Goal: Task Accomplishment & Management: Use online tool/utility

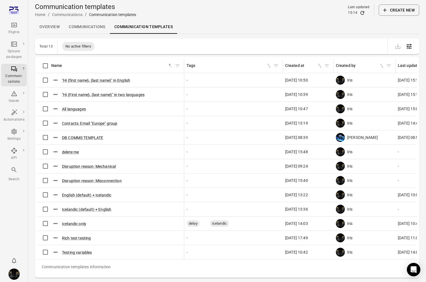
click at [8, 30] on div "Flights" at bounding box center [13, 33] width 21 height 6
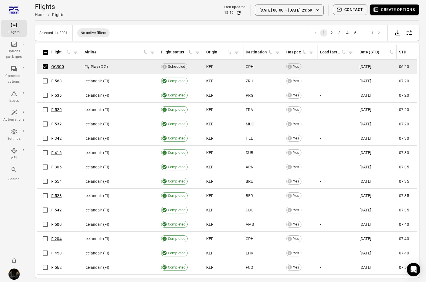
click at [353, 12] on button "Contact" at bounding box center [350, 10] width 35 height 10
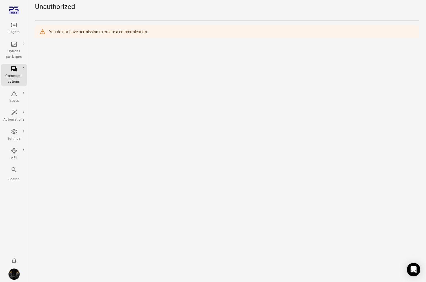
click at [17, 26] on div "Flights" at bounding box center [13, 29] width 21 height 14
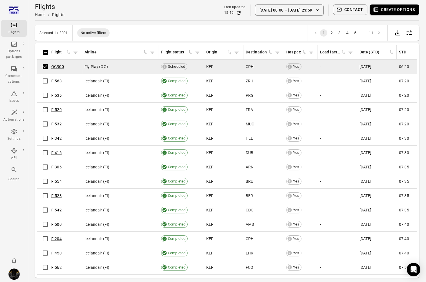
click at [399, 10] on button "Create options" at bounding box center [394, 10] width 50 height 10
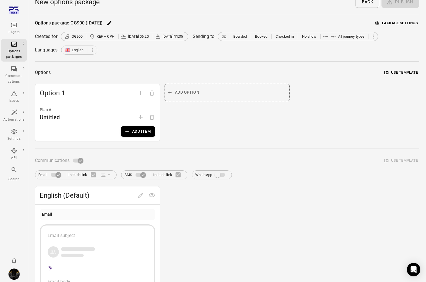
scroll to position [10, 0]
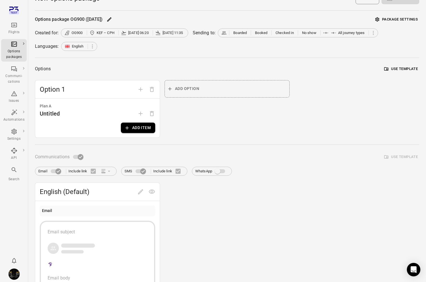
click at [141, 129] on button "Add item" at bounding box center [138, 128] width 34 height 10
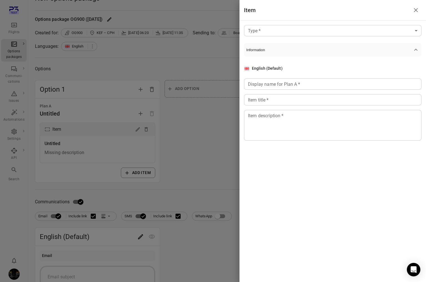
click at [194, 120] on div at bounding box center [213, 141] width 426 height 282
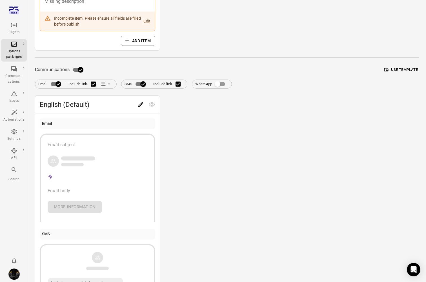
scroll to position [175, 0]
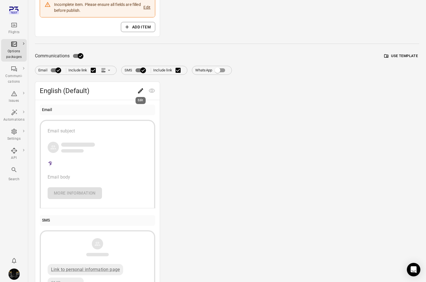
click at [139, 89] on icon "Edit" at bounding box center [140, 91] width 7 height 7
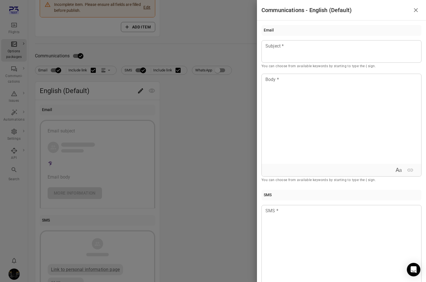
click at [156, 51] on div at bounding box center [213, 141] width 426 height 282
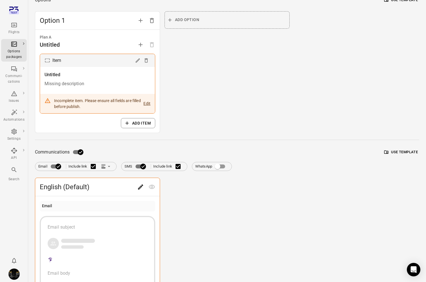
scroll to position [0, 0]
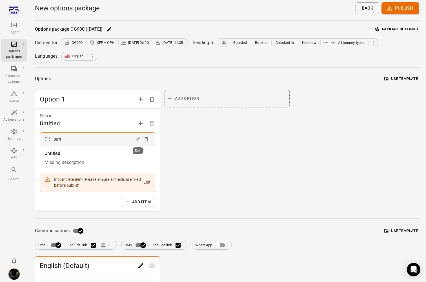
click at [137, 141] on icon "Edit" at bounding box center [137, 139] width 4 height 4
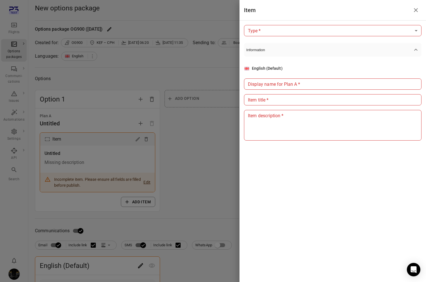
click at [357, 35] on body "Flights Options packages Communi-cations Issues Automations Settings API Search…" at bounding box center [213, 260] width 426 height 521
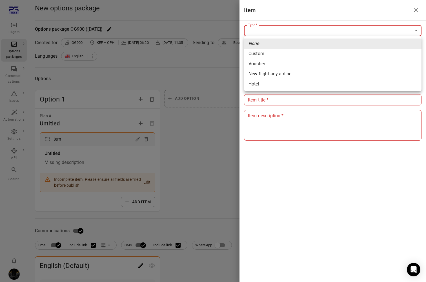
click at [355, 51] on li "Custom" at bounding box center [332, 54] width 177 height 10
type input "******"
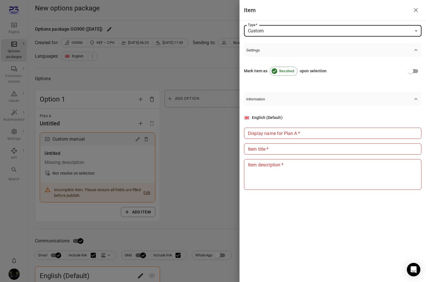
click at [318, 133] on input "Display name for Plan A   *" at bounding box center [332, 133] width 177 height 11
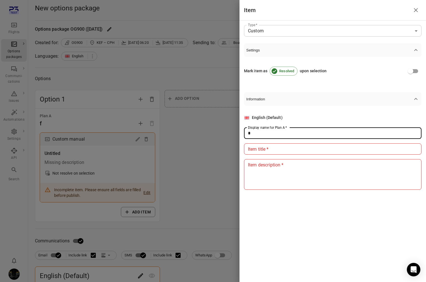
type input "*"
click at [312, 147] on input "Item title   *" at bounding box center [332, 149] width 177 height 11
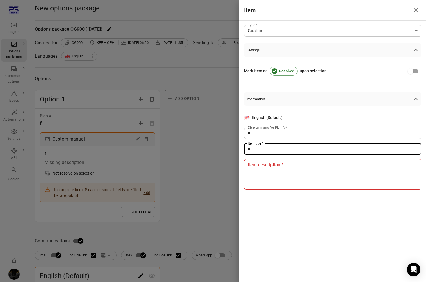
type input "*"
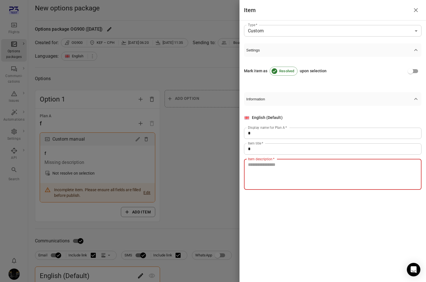
click at [302, 180] on textarea "Item description   *" at bounding box center [333, 175] width 170 height 26
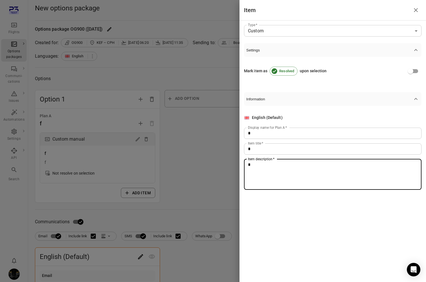
type textarea "*"
click at [209, 170] on div at bounding box center [213, 141] width 426 height 282
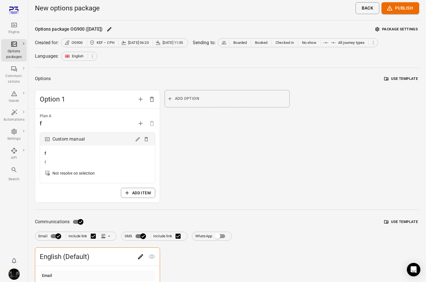
scroll to position [111, 0]
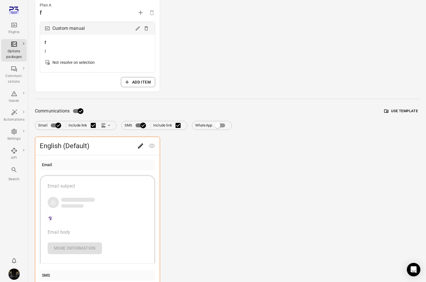
click at [139, 147] on icon "Edit" at bounding box center [140, 146] width 7 height 7
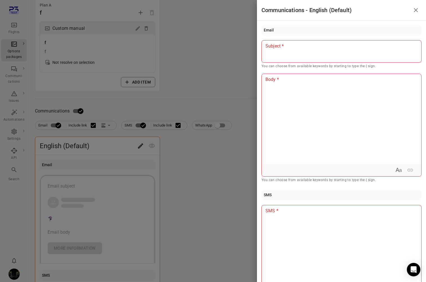
click at [302, 50] on div at bounding box center [341, 51] width 160 height 23
click at [296, 122] on div at bounding box center [341, 119] width 159 height 90
click at [208, 180] on div at bounding box center [213, 141] width 426 height 282
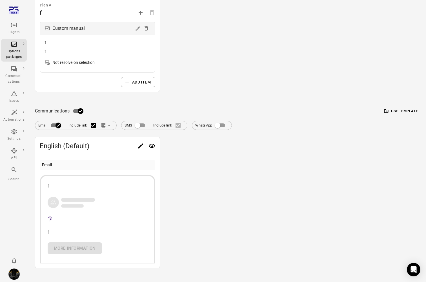
scroll to position [0, 0]
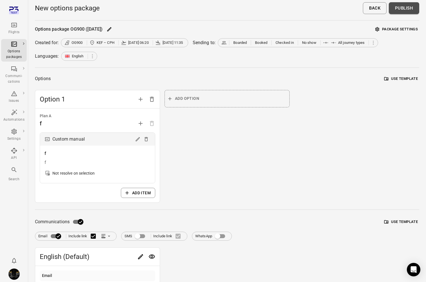
click at [405, 7] on button "Publish" at bounding box center [404, 8] width 30 height 12
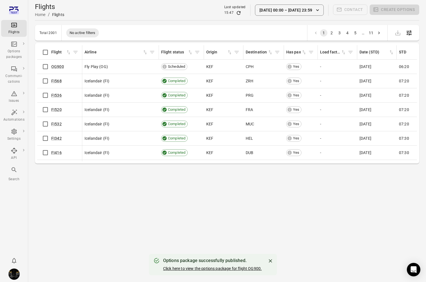
click at [197, 267] on link "Click here to view the options package for flight OG900." at bounding box center [212, 269] width 99 height 5
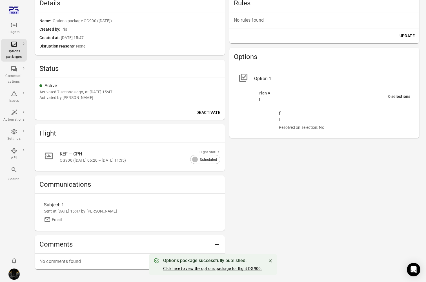
scroll to position [168, 0]
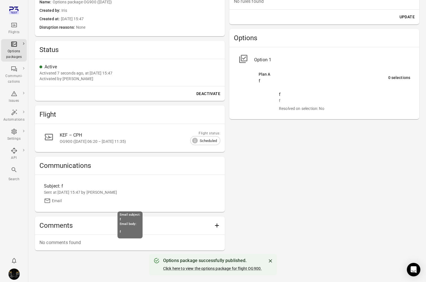
click at [74, 190] on div "Sent at [DATE] 15:47 by [PERSON_NAME]" at bounding box center [130, 193] width 172 height 6
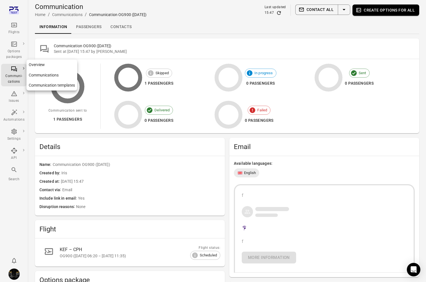
click at [23, 74] on div "Communi-cations" at bounding box center [13, 78] width 21 height 11
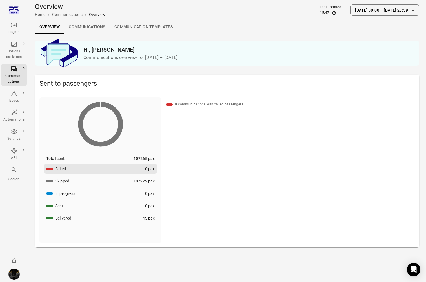
click at [89, 33] on link "Communications" at bounding box center [87, 27] width 46 height 14
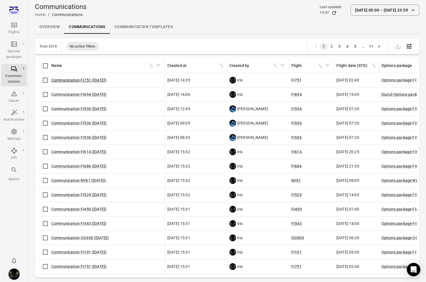
click at [88, 79] on link "Communication FI751 ([DATE])" at bounding box center [78, 80] width 55 height 5
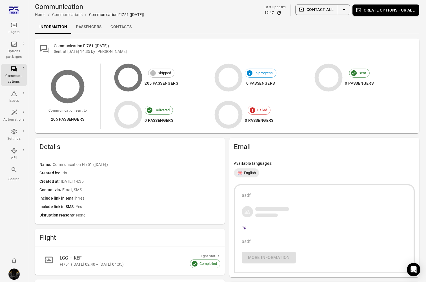
click at [87, 23] on link "Passengers" at bounding box center [89, 27] width 34 height 14
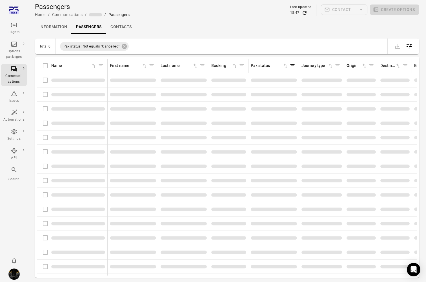
click at [120, 24] on link "Contacts" at bounding box center [121, 27] width 30 height 14
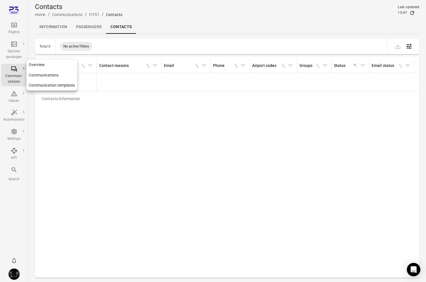
click at [15, 70] on icon "Main navigation" at bounding box center [14, 69] width 7 height 7
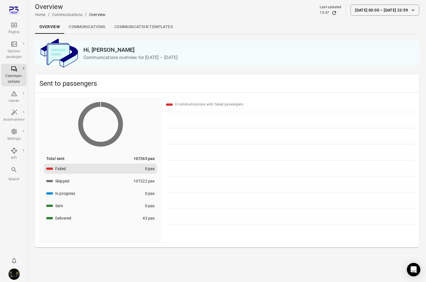
click at [136, 31] on link "Communication templates" at bounding box center [143, 27] width 67 height 14
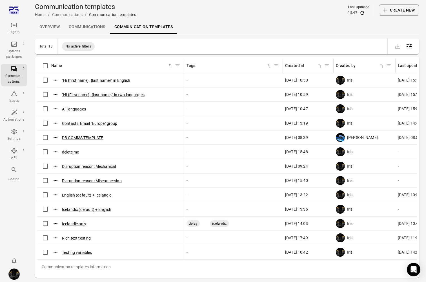
click at [393, 14] on button "Create new" at bounding box center [398, 10] width 41 height 11
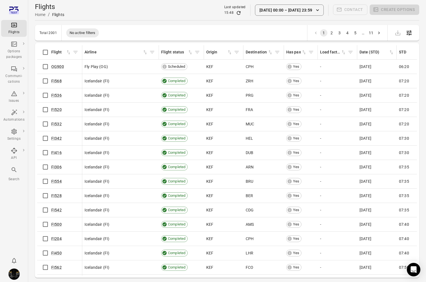
click at [48, 73] on td "OG900" at bounding box center [59, 67] width 45 height 14
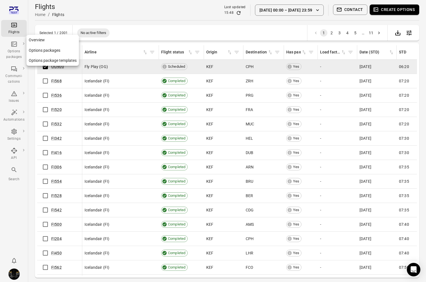
click at [16, 45] on icon "Main navigation" at bounding box center [14, 44] width 7 height 7
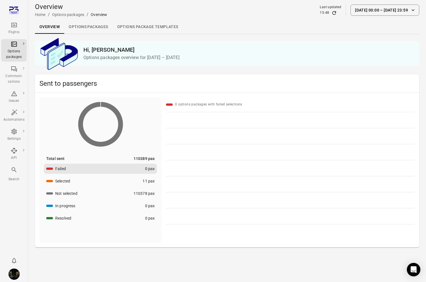
click at [130, 27] on link "Options package Templates" at bounding box center [148, 27] width 70 height 14
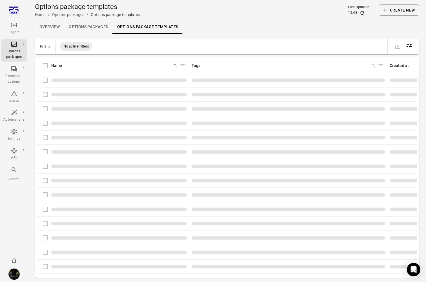
click at [391, 13] on button "Create new" at bounding box center [398, 10] width 41 height 11
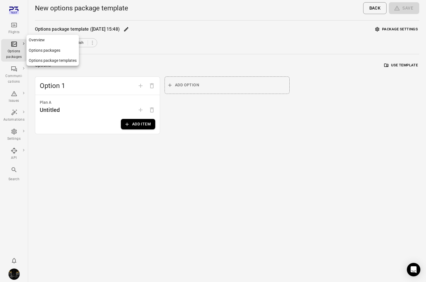
click at [13, 51] on div "Options packages" at bounding box center [13, 54] width 21 height 11
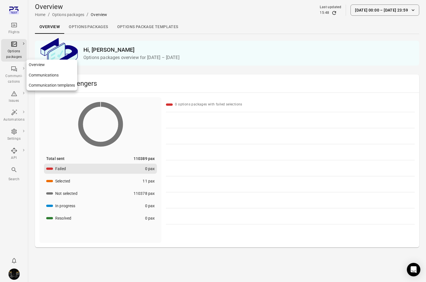
click at [14, 78] on div "Communi-cations" at bounding box center [13, 78] width 21 height 11
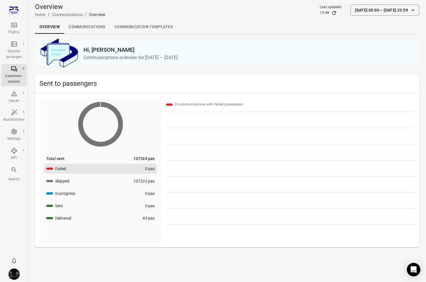
click at [161, 25] on link "Communication templates" at bounding box center [143, 27] width 67 height 14
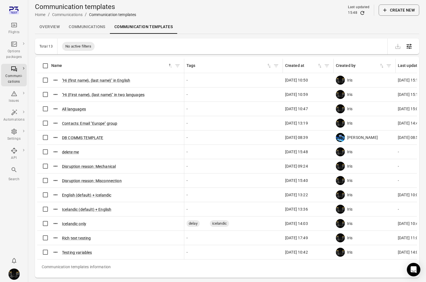
click at [413, 10] on button "Create new" at bounding box center [398, 10] width 41 height 11
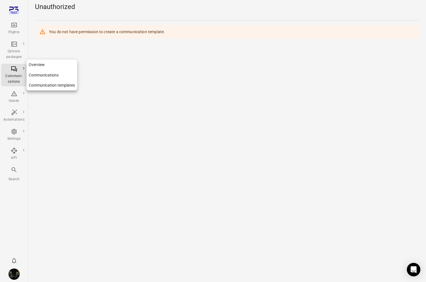
click at [8, 69] on div "Communi-cations" at bounding box center [13, 75] width 21 height 19
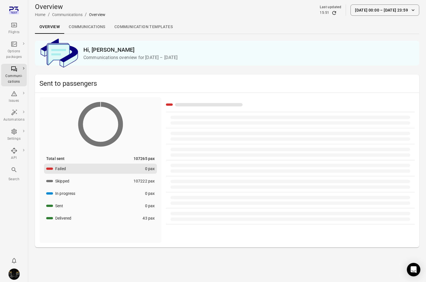
click at [89, 28] on link "Communications" at bounding box center [87, 27] width 46 height 14
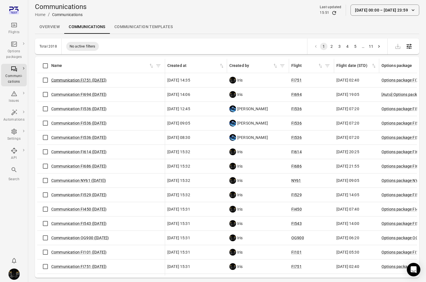
click at [65, 82] on link "Communication FI751 ([DATE])" at bounding box center [78, 80] width 55 height 5
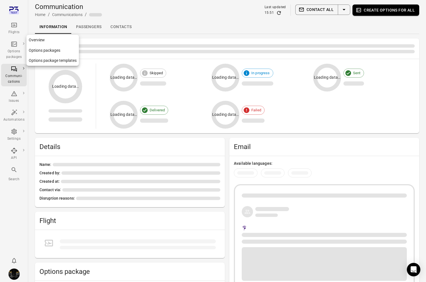
click at [14, 48] on div "Options packages" at bounding box center [13, 50] width 21 height 19
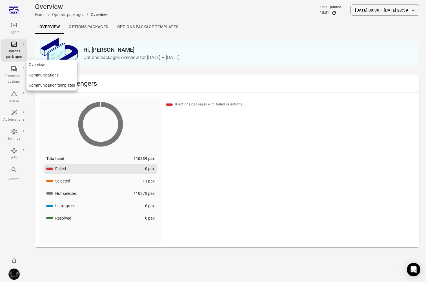
click at [13, 77] on div "Communi-cations" at bounding box center [13, 78] width 21 height 11
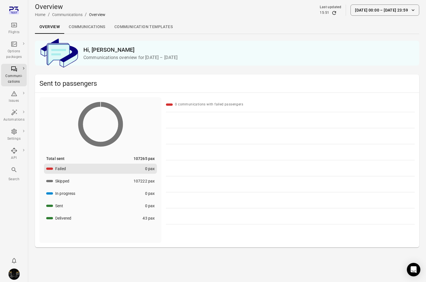
click at [73, 26] on link "Communications" at bounding box center [87, 27] width 46 height 14
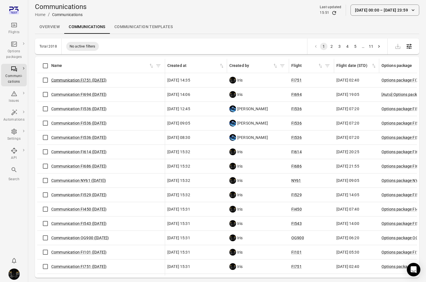
click at [61, 81] on link "Communication FI751 ([DATE])" at bounding box center [78, 80] width 55 height 5
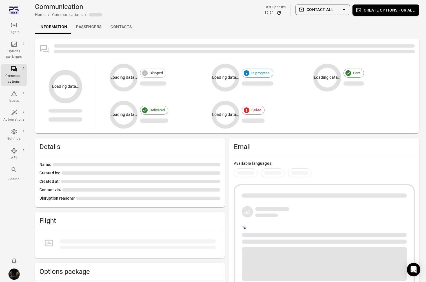
click at [16, 26] on icon "Main navigation" at bounding box center [14, 25] width 6 height 5
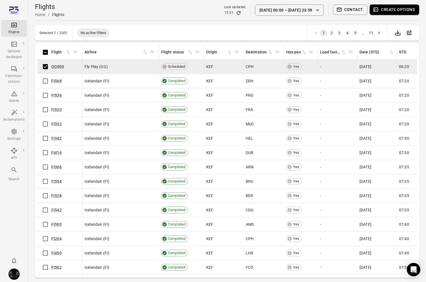
click at [353, 10] on button "Contact" at bounding box center [350, 10] width 35 height 10
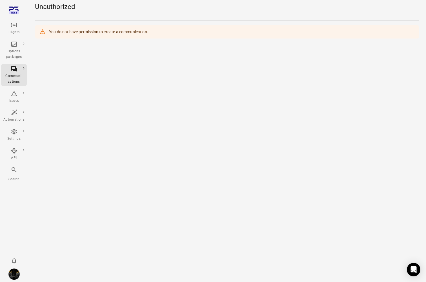
click at [15, 27] on icon "Main navigation" at bounding box center [14, 25] width 7 height 7
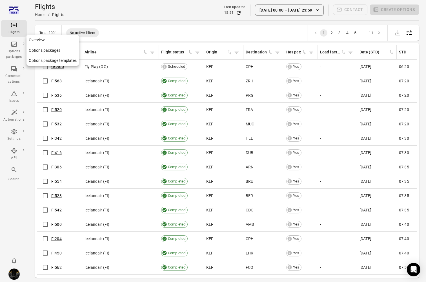
click at [15, 50] on div "Options packages" at bounding box center [13, 54] width 21 height 11
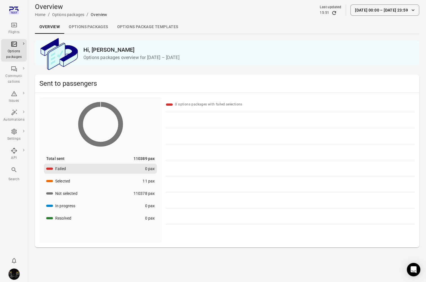
click at [85, 26] on link "Options packages" at bounding box center [88, 27] width 48 height 14
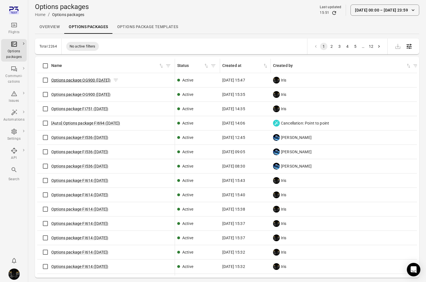
click at [79, 80] on link "Options package OG900 ([DATE])" at bounding box center [80, 80] width 59 height 5
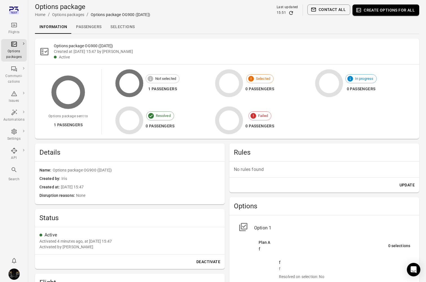
click at [16, 26] on icon "Main navigation" at bounding box center [14, 25] width 6 height 5
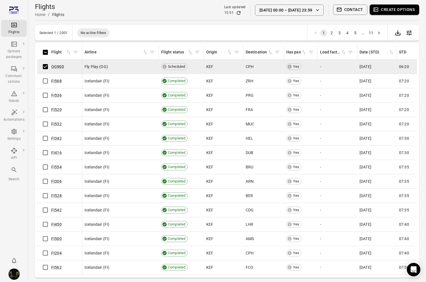
click at [397, 9] on button "Create options" at bounding box center [394, 10] width 50 height 10
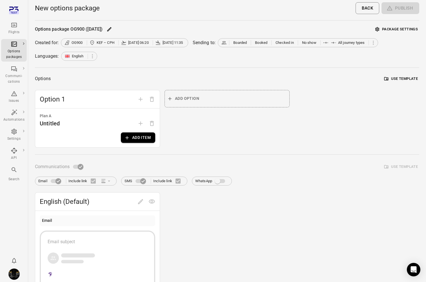
click at [141, 134] on button "Add item" at bounding box center [138, 138] width 34 height 10
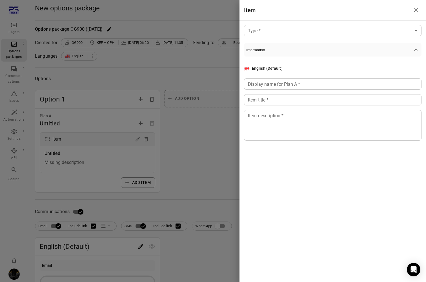
click at [290, 31] on body "Flights Options packages Communi-cations Issues Automations Settings API Search…" at bounding box center [213, 241] width 426 height 482
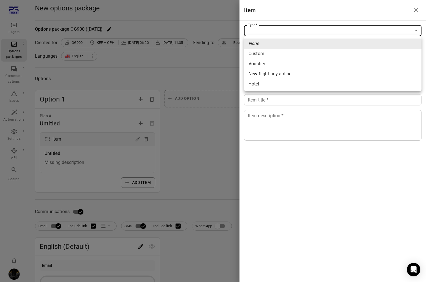
click at [285, 55] on li "Custom" at bounding box center [332, 54] width 177 height 10
type input "******"
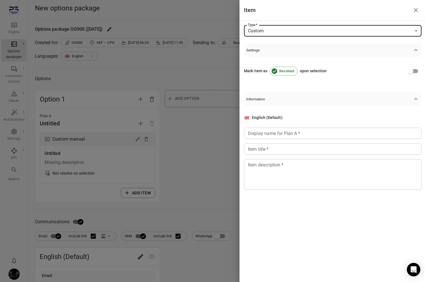
click at [269, 135] on div "Display name for Plan A   * Display name for Plan A   *" at bounding box center [332, 133] width 177 height 11
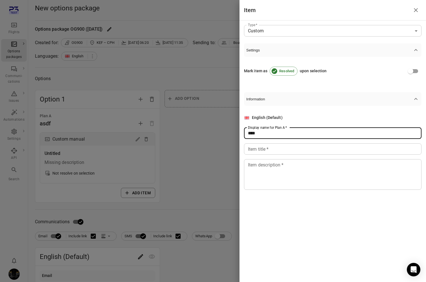
type input "****"
click at [268, 151] on div "Item title   * Item title   *" at bounding box center [332, 149] width 177 height 11
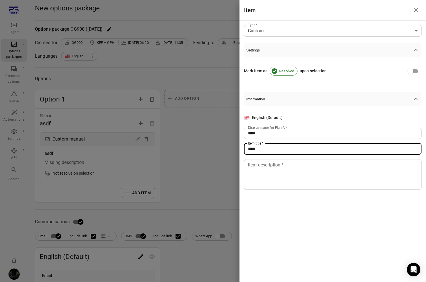
type input "*****"
click at [266, 172] on textarea "Item description   *" at bounding box center [333, 175] width 170 height 26
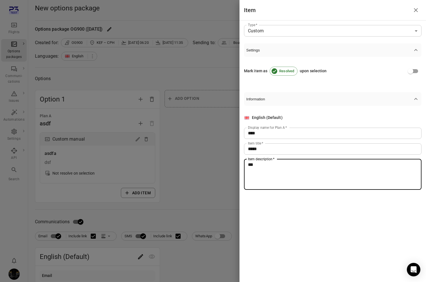
type textarea "***"
click at [184, 144] on div at bounding box center [213, 141] width 426 height 282
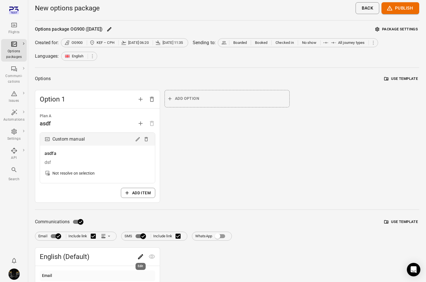
click at [142, 257] on icon "Edit" at bounding box center [140, 257] width 7 height 7
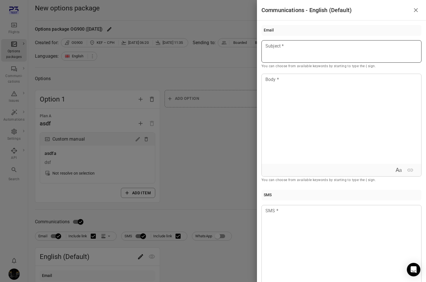
click at [345, 56] on div at bounding box center [341, 51] width 160 height 23
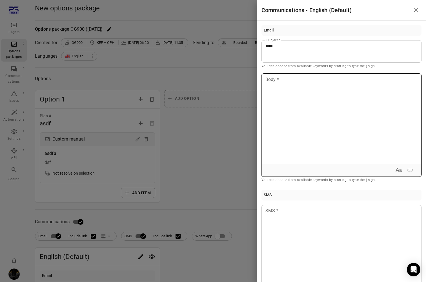
click at [326, 116] on div at bounding box center [341, 119] width 159 height 90
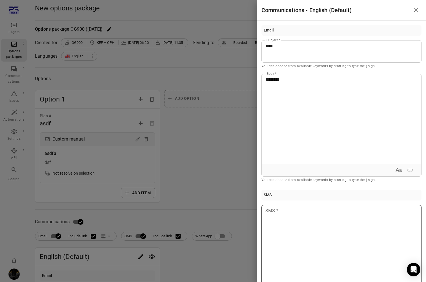
click at [261, 208] on div at bounding box center [341, 250] width 160 height 90
click at [191, 147] on div at bounding box center [213, 141] width 426 height 282
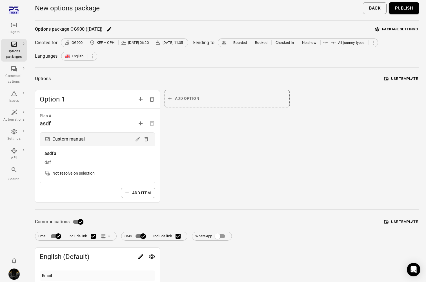
click at [405, 12] on button "Publish" at bounding box center [404, 8] width 30 height 12
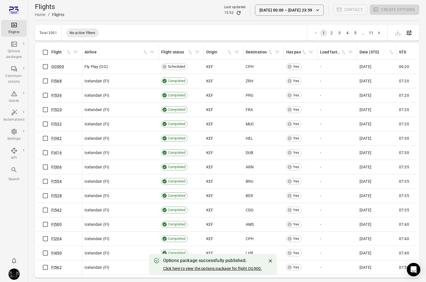
click at [201, 270] on link "Click here to view the options package for flight OG900." at bounding box center [212, 269] width 99 height 5
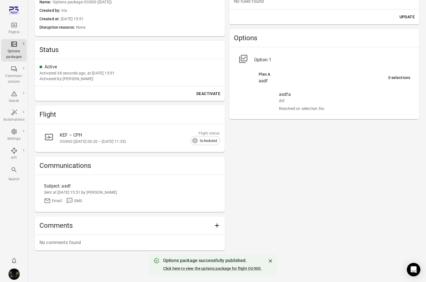
scroll to position [168, 0]
click at [88, 181] on link "Subject: asdf Sent at 15 Oct 2025 15:51 by Iris Email SMS" at bounding box center [129, 194] width 181 height 28
